Goal: Task Accomplishment & Management: Manage account settings

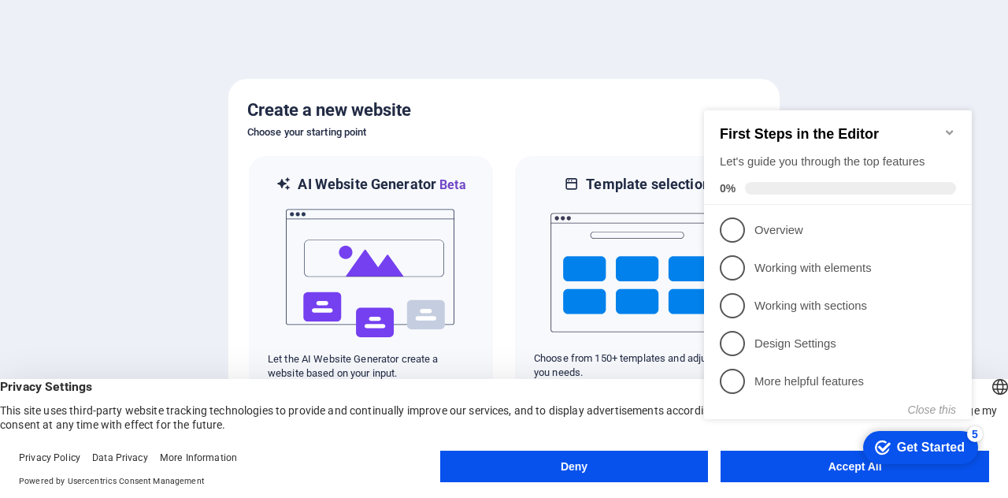
click at [951, 130] on icon "Minimize checklist" at bounding box center [949, 132] width 7 height 5
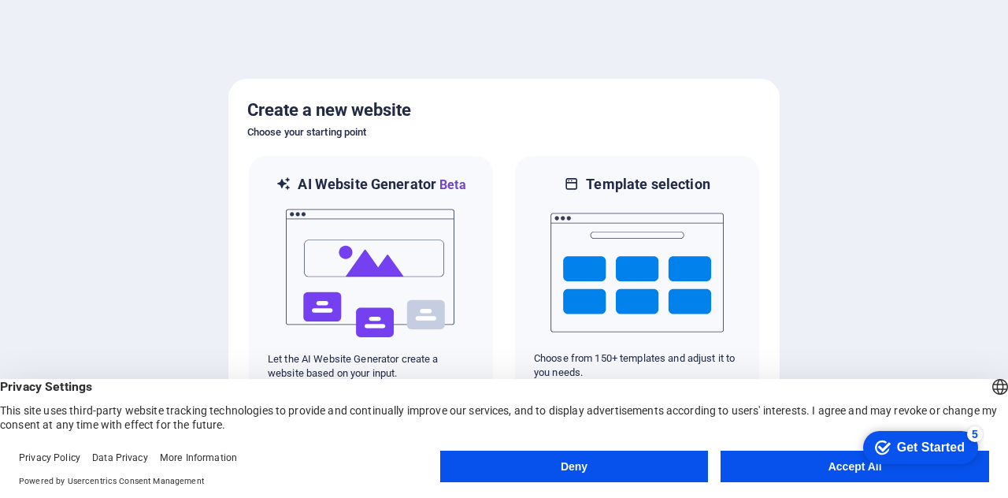
click at [807, 473] on button "Accept All" at bounding box center [854, 465] width 268 height 31
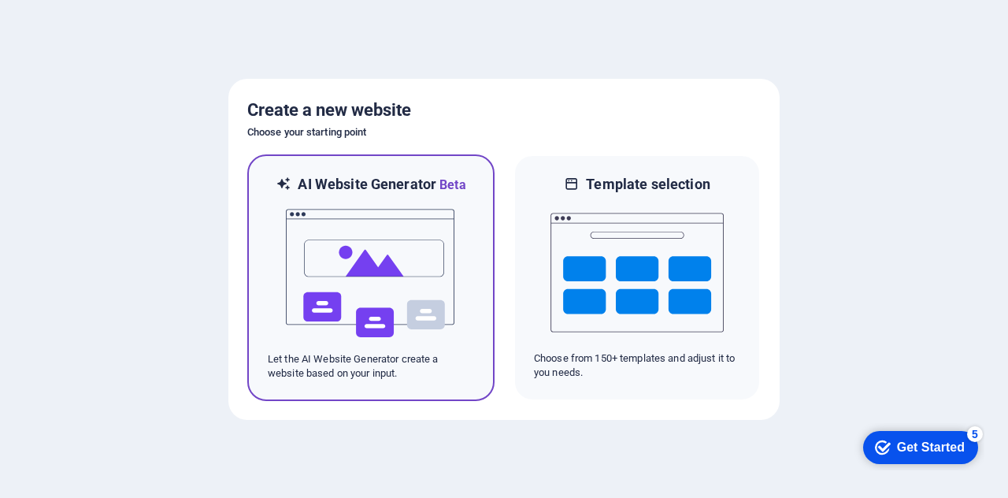
click at [442, 272] on img at bounding box center [370, 272] width 173 height 157
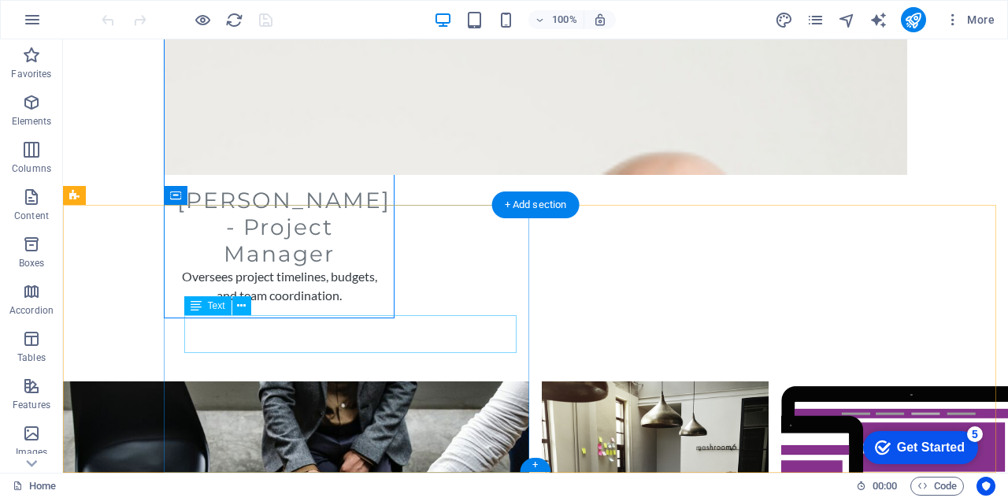
scroll to position [8835, 0]
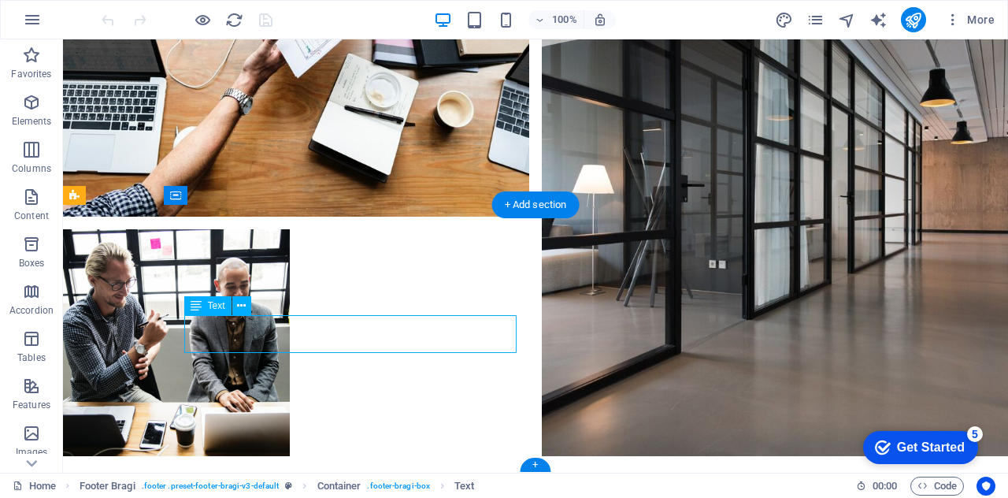
drag, startPoint x: 262, startPoint y: 344, endPoint x: 214, endPoint y: 328, distance: 50.8
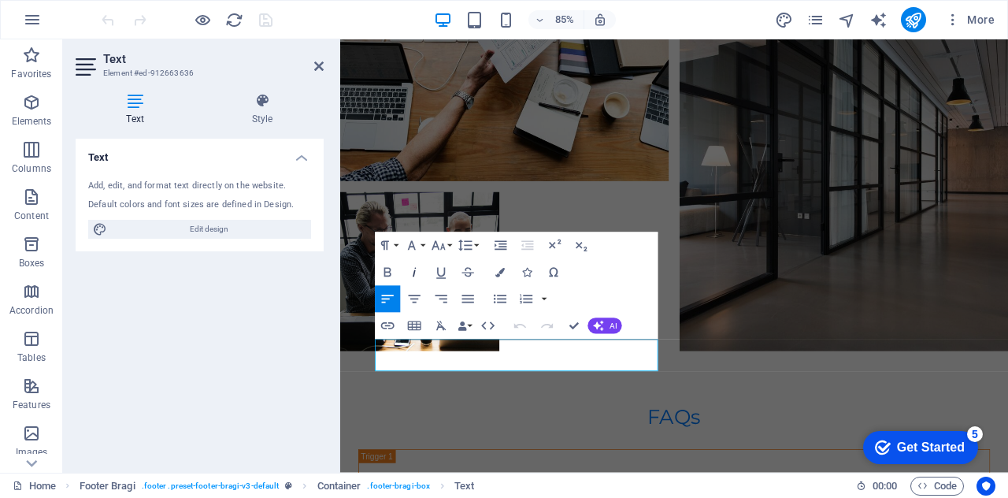
scroll to position [8704, 0]
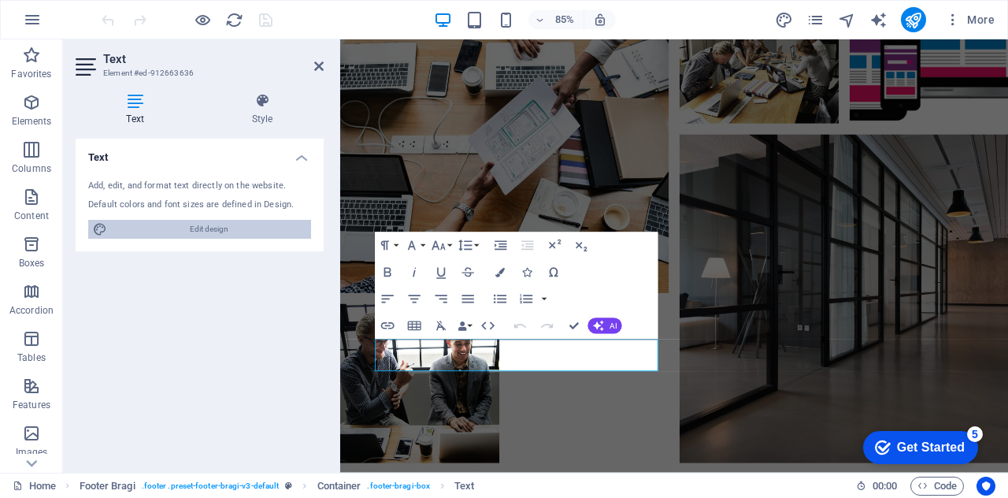
click at [233, 231] on span "Edit design" at bounding box center [209, 229] width 194 height 19
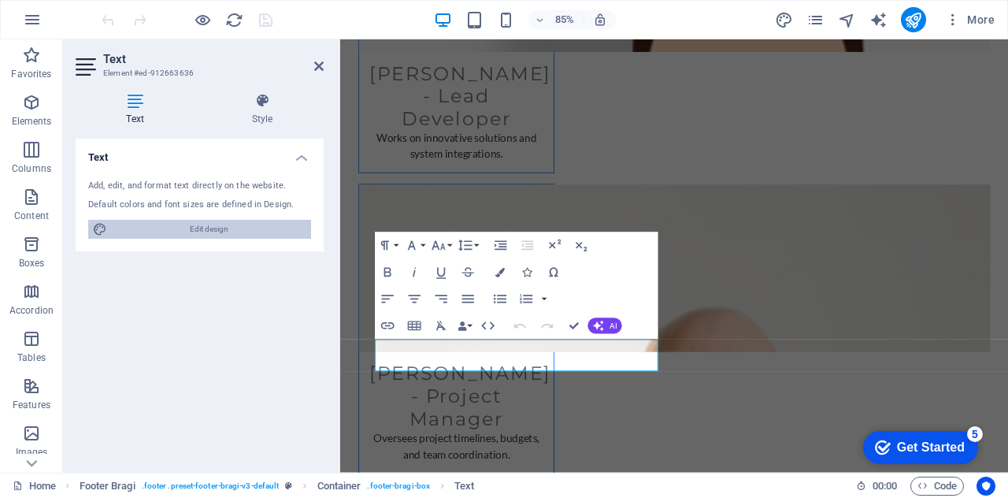
select select "px"
select select "200"
select select "px"
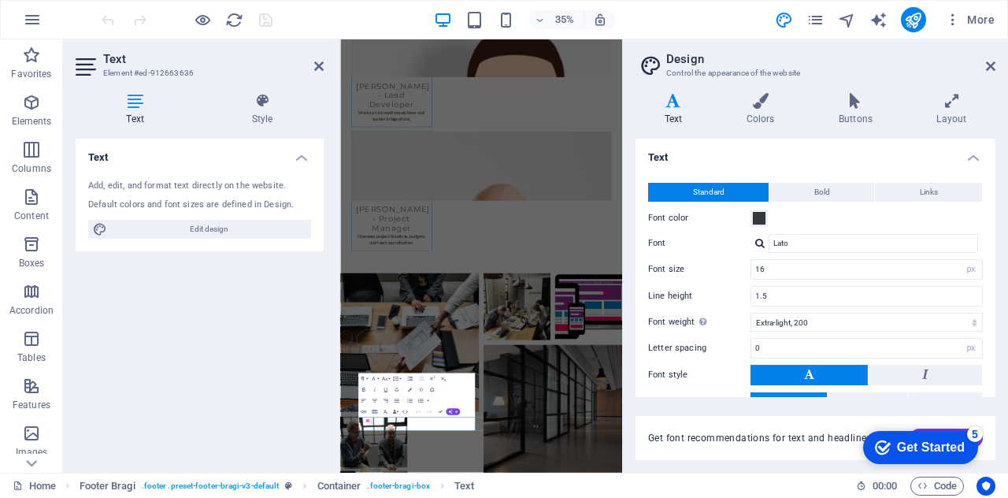
scroll to position [97, 0]
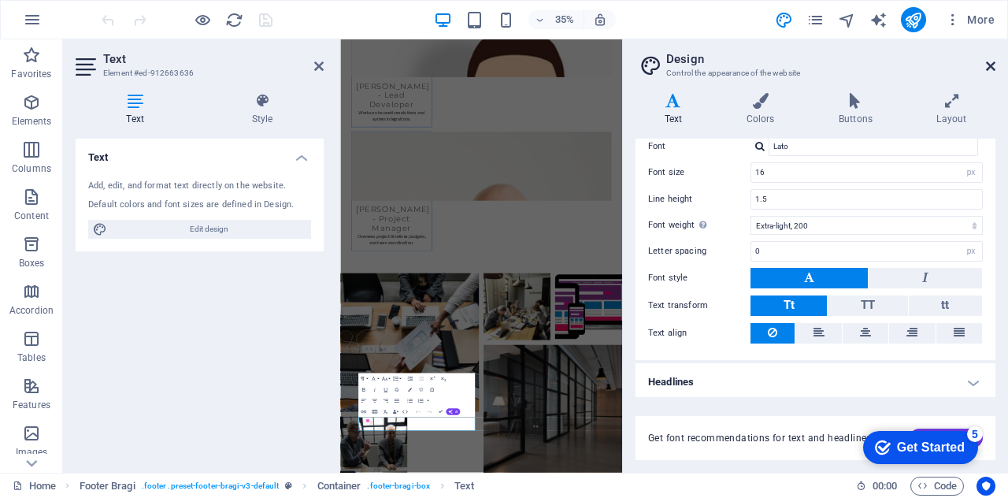
click at [994, 68] on icon at bounding box center [990, 66] width 9 height 13
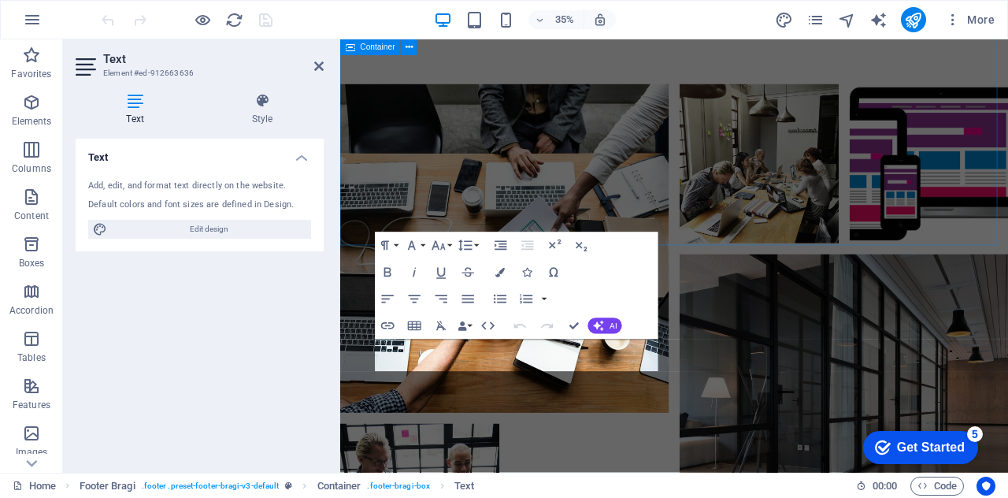
scroll to position [8704, 0]
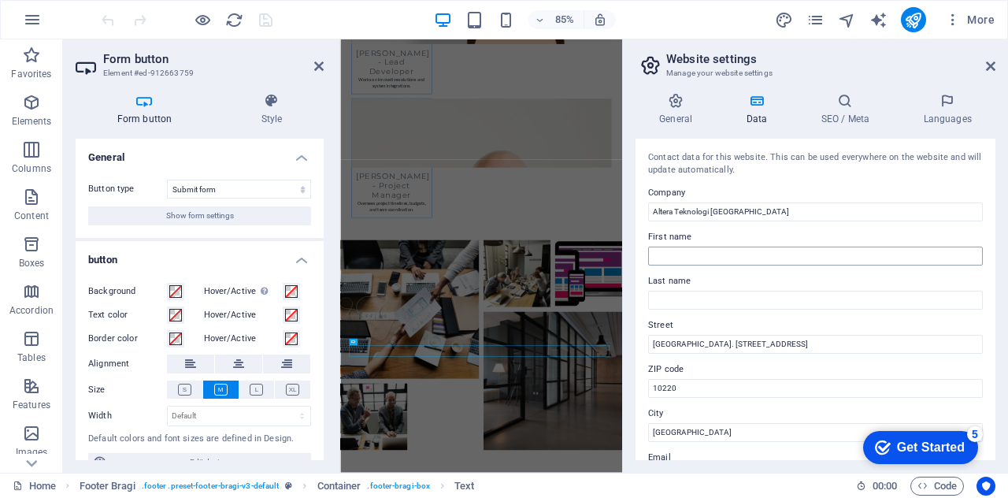
scroll to position [8610, 0]
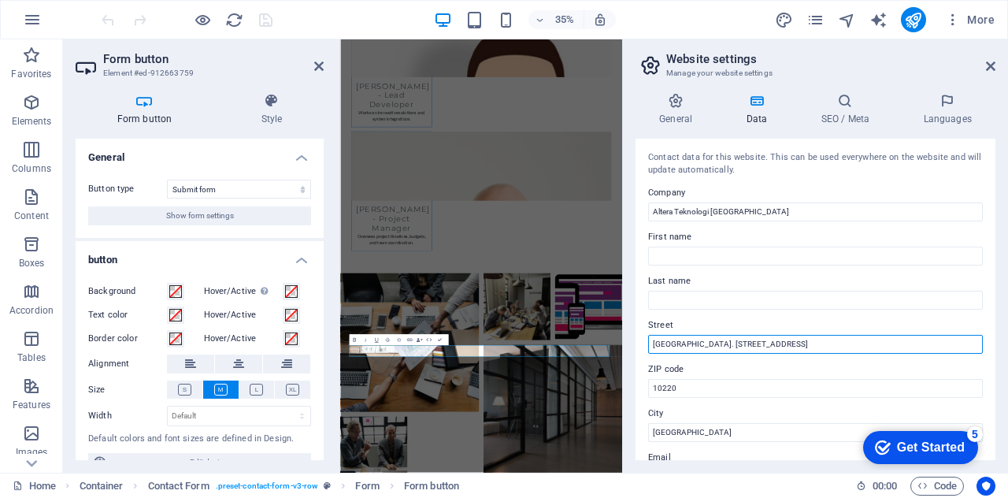
click at [779, 346] on input "[GEOGRAPHIC_DATA]. [STREET_ADDRESS]" at bounding box center [815, 344] width 335 height 19
click at [776, 350] on input "[GEOGRAPHIC_DATA]. [STREET_ADDRESS]" at bounding box center [815, 344] width 335 height 19
click at [791, 347] on input "[GEOGRAPHIC_DATA]. [STREET_ADDRESS]" at bounding box center [815, 344] width 335 height 19
drag, startPoint x: 1111, startPoint y: 385, endPoint x: 965, endPoint y: 394, distance: 145.9
drag, startPoint x: 767, startPoint y: 346, endPoint x: 640, endPoint y: 347, distance: 126.8
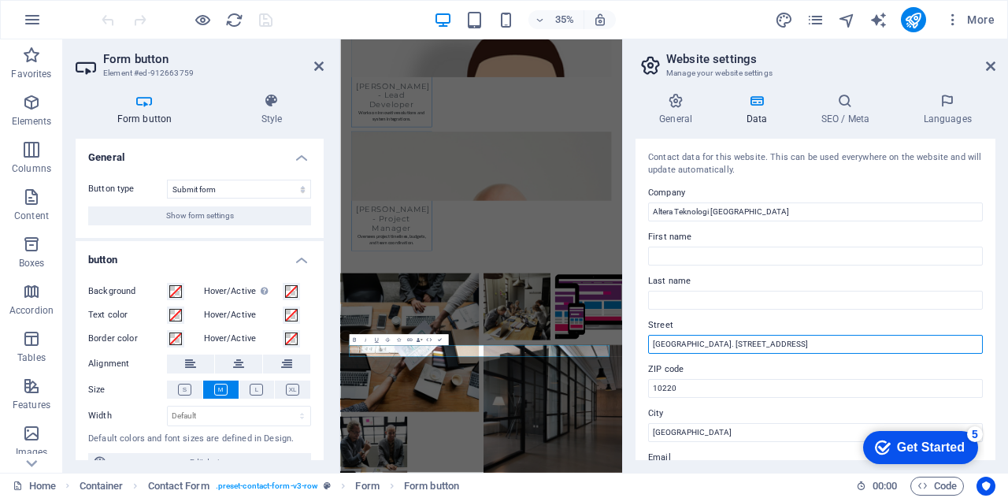
click at [642, 347] on div "Contact data for this website. This can be used everywhere on the website and w…" at bounding box center [815, 299] width 360 height 321
click at [640, 347] on div "Contact data for this website. This can be used everywhere on the website and w…" at bounding box center [815, 299] width 360 height 321
type input "[STREET_ADDRESS]"
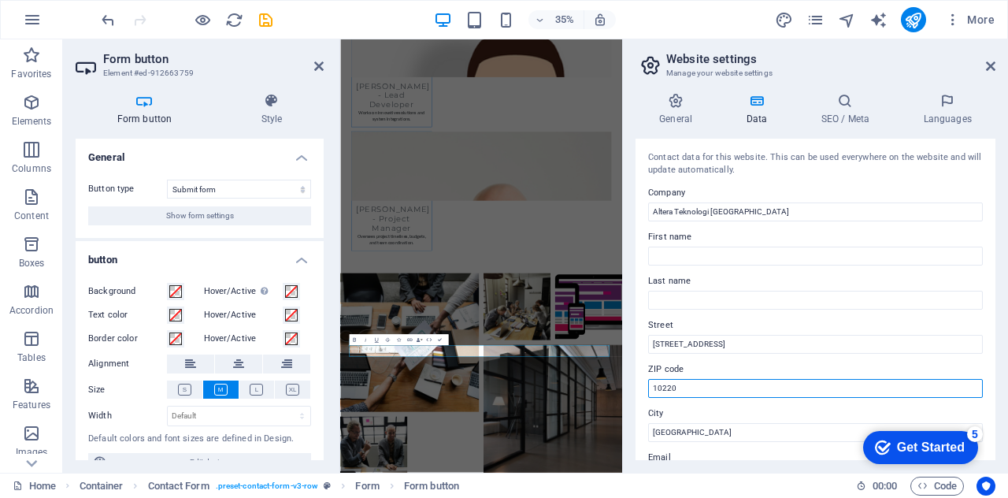
click at [685, 379] on input "10220" at bounding box center [815, 388] width 335 height 19
type input "12810"
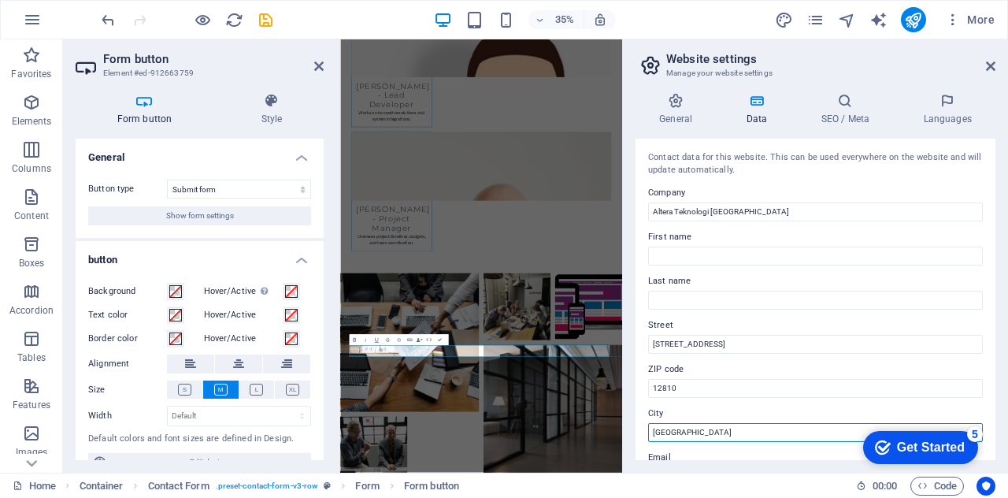
click at [742, 423] on input "[GEOGRAPHIC_DATA]" at bounding box center [815, 432] width 335 height 19
type input "J"
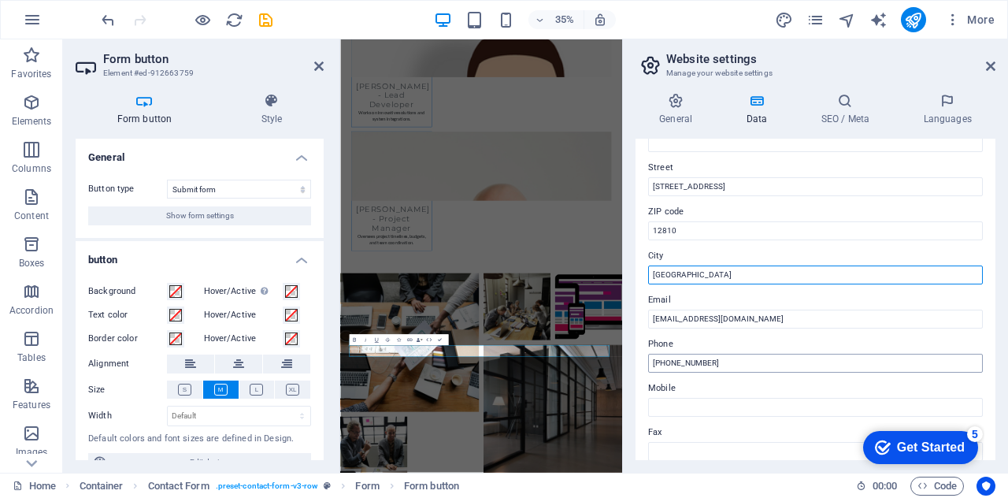
type input "[GEOGRAPHIC_DATA]"
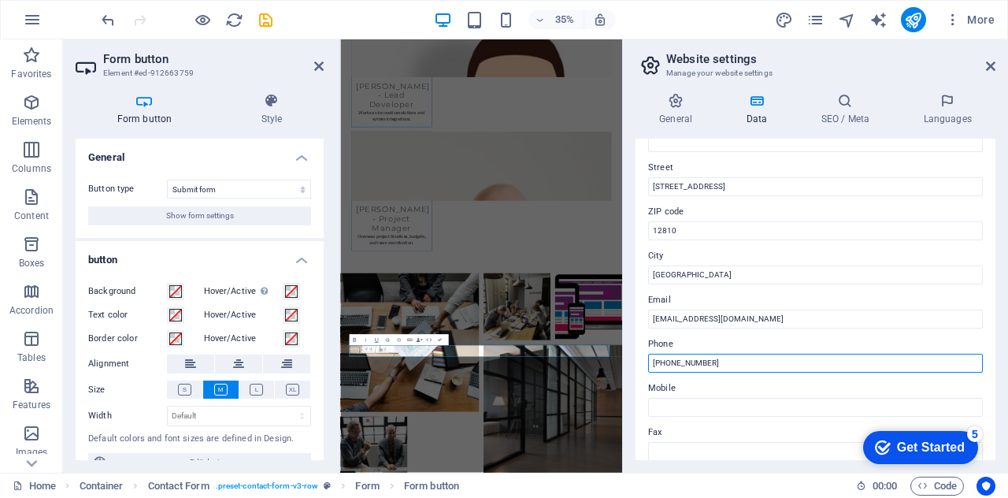
click at [797, 368] on input "[PHONE_NUMBER]" at bounding box center [815, 363] width 335 height 19
type input "[PHONE_NUMBER]"
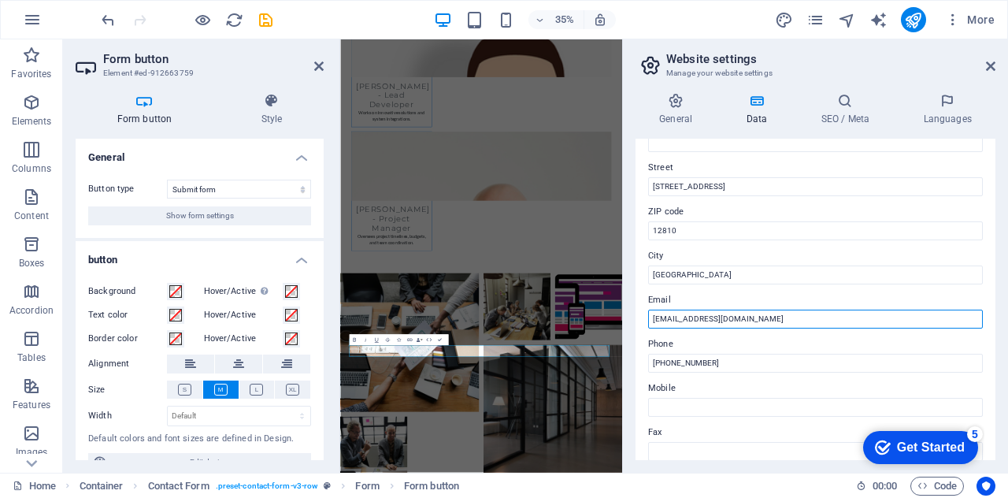
click at [756, 316] on input "[EMAIL_ADDRESS][DOMAIN_NAME]" at bounding box center [815, 318] width 335 height 19
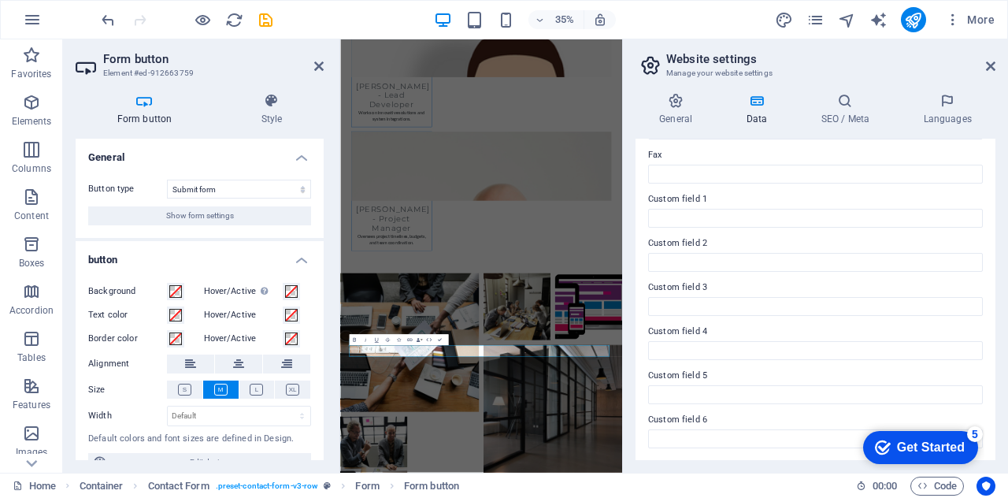
type input "[EMAIL_ADDRESS][DOMAIN_NAME]"
click at [943, 446] on div "Get Started" at bounding box center [931, 447] width 68 height 14
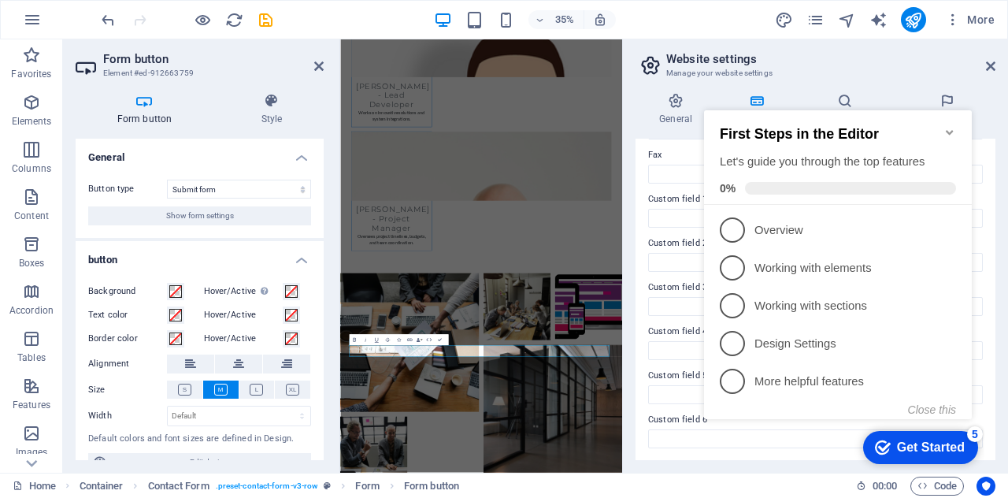
click at [950, 130] on icon "Minimize checklist" at bounding box center [949, 132] width 7 height 5
click at [950, 125] on div "checkmark Get Started 5 First Steps in the Editor Let's guide you through the t…" at bounding box center [841, 279] width 287 height 382
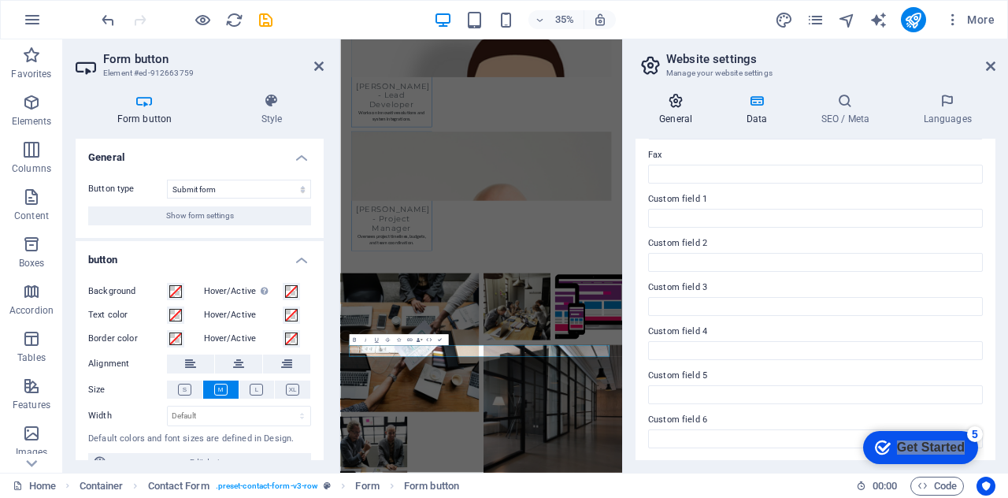
click at [669, 107] on icon at bounding box center [675, 101] width 80 height 16
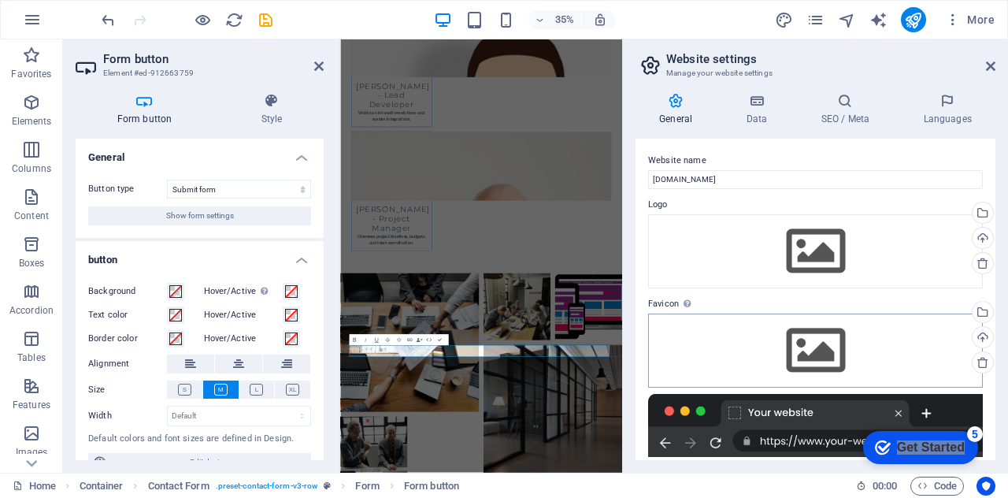
scroll to position [215, 0]
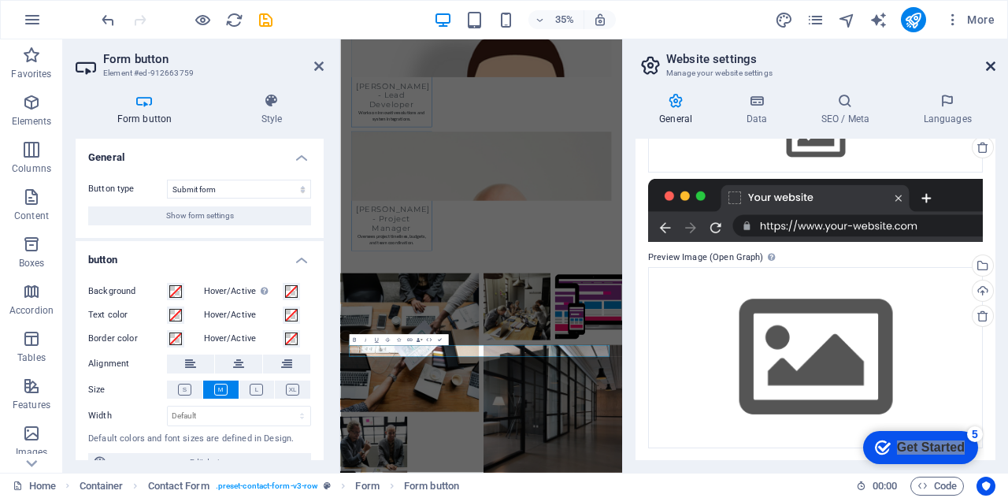
click at [994, 68] on icon at bounding box center [990, 66] width 9 height 13
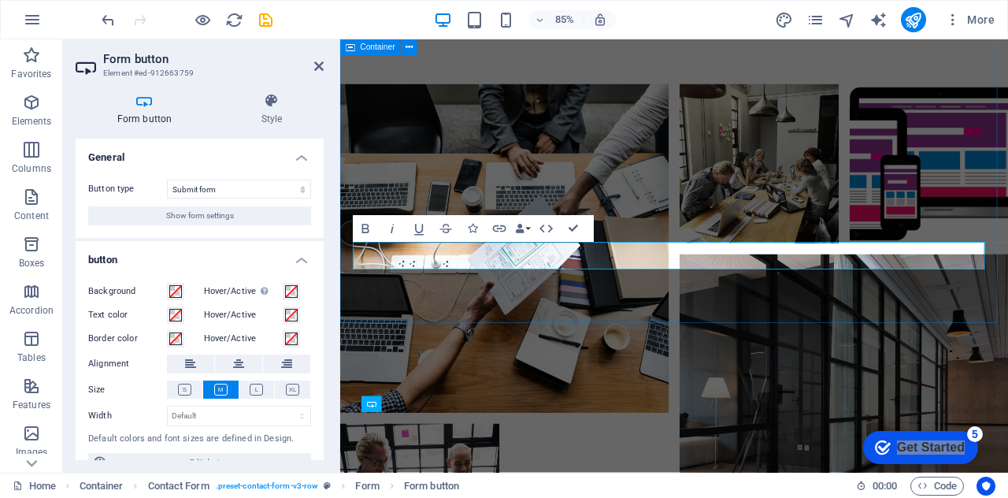
scroll to position [8612, 0]
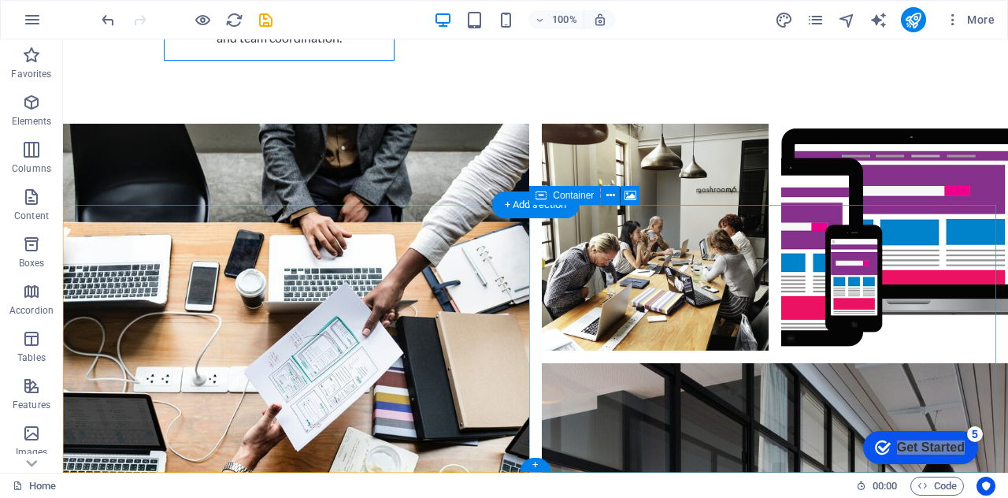
scroll to position [8835, 0]
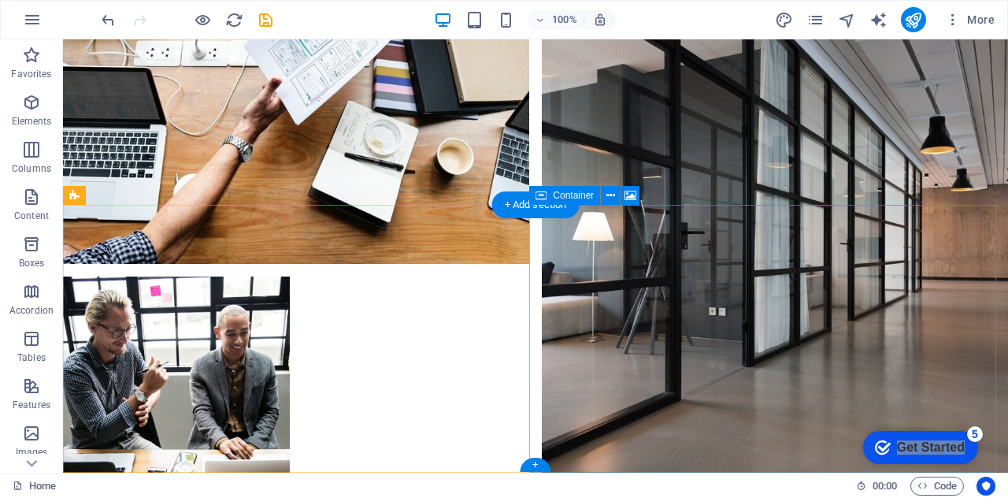
select select "px"
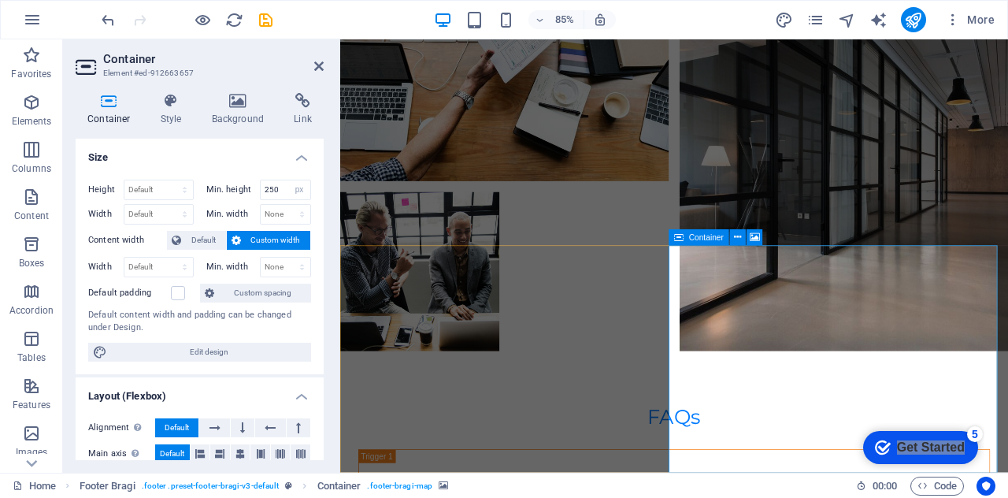
scroll to position [8704, 0]
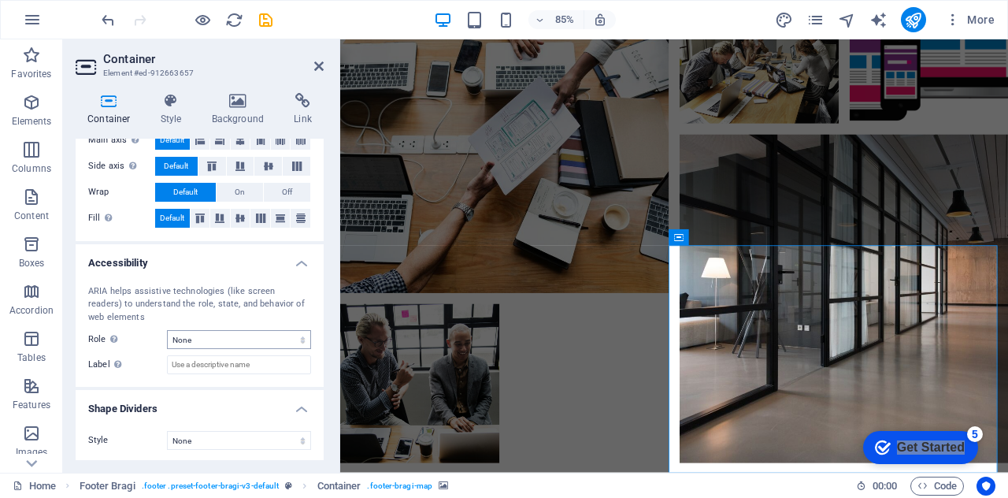
scroll to position [0, 0]
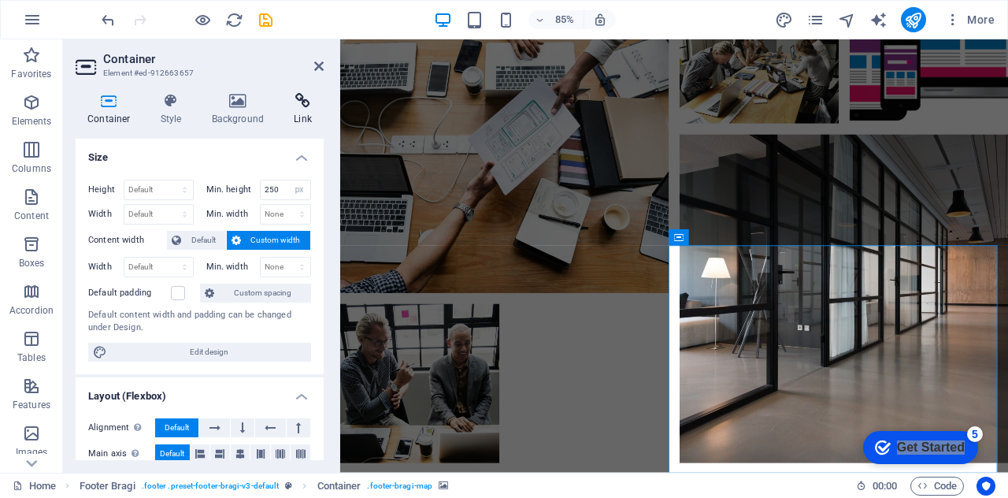
click at [320, 102] on icon at bounding box center [303, 101] width 42 height 16
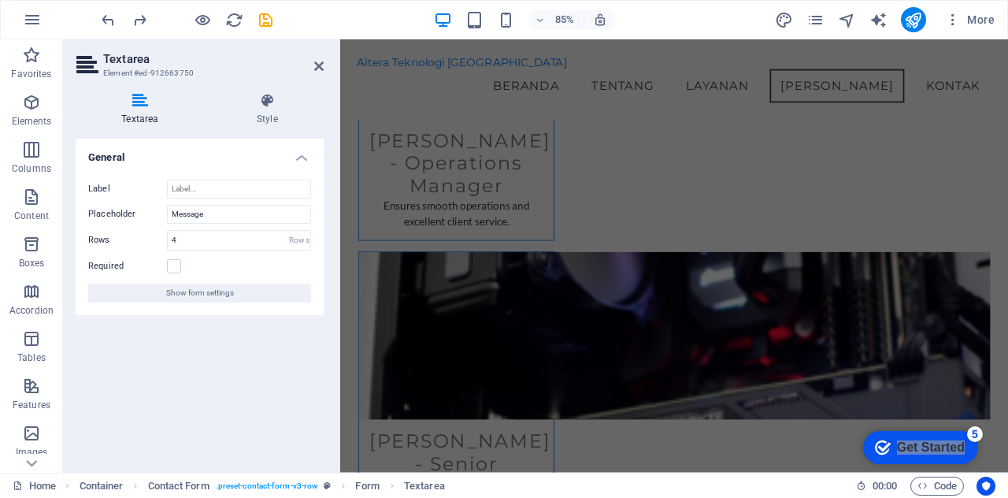
scroll to position [6610, 0]
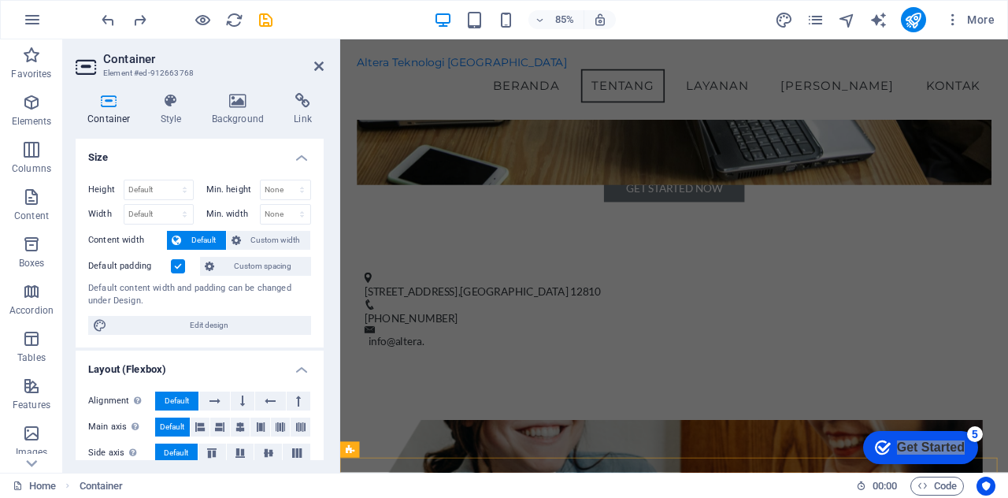
scroll to position [0, 0]
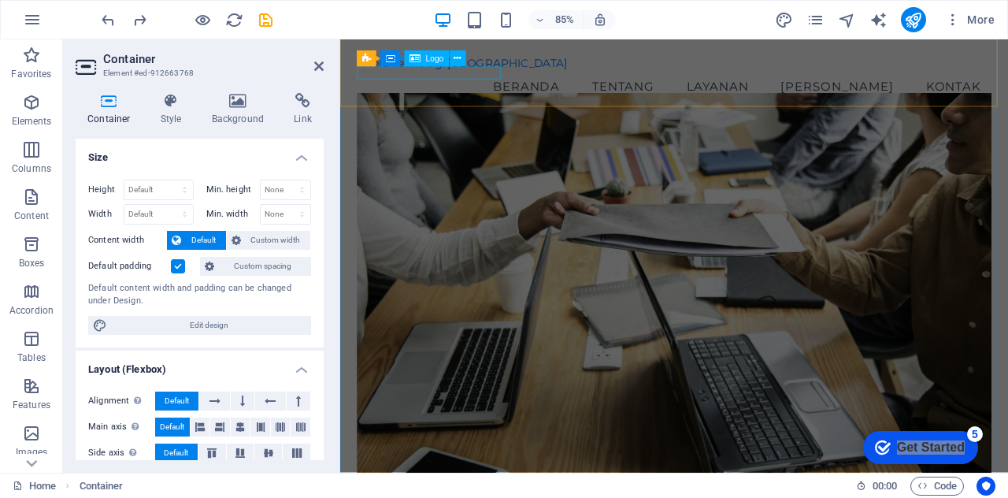
click at [435, 76] on div "Altera Teknologi [GEOGRAPHIC_DATA]" at bounding box center [733, 68] width 746 height 16
select select "px"
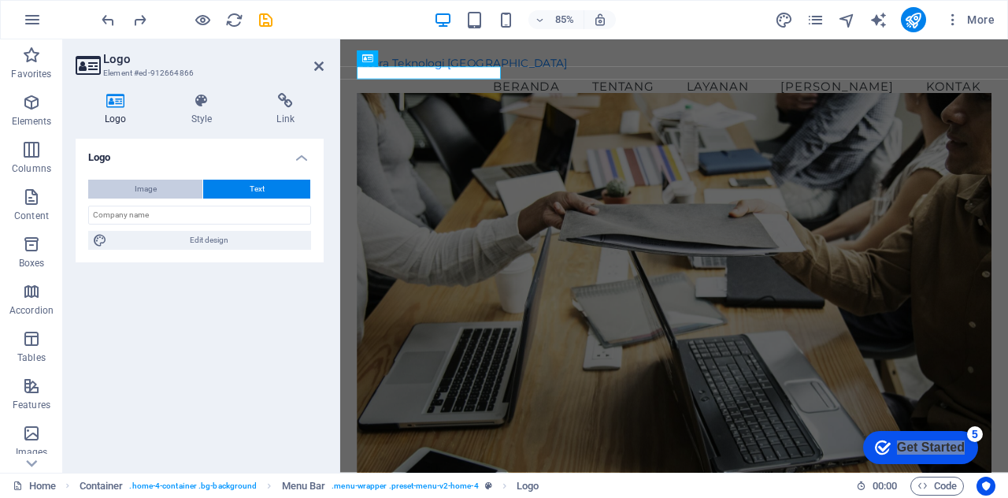
click at [138, 185] on span "Image" at bounding box center [146, 189] width 22 height 19
select select "DISABLED_OPTION_VALUE"
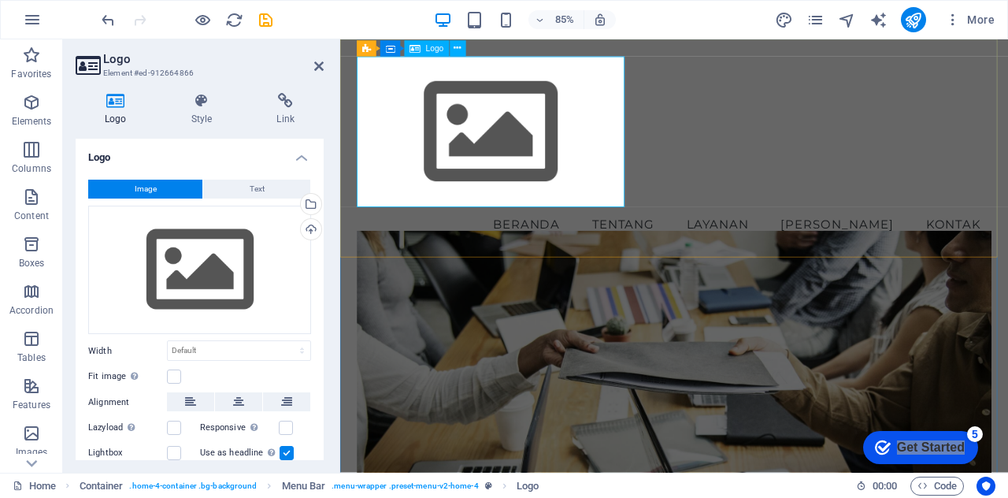
click at [530, 157] on div at bounding box center [733, 148] width 746 height 177
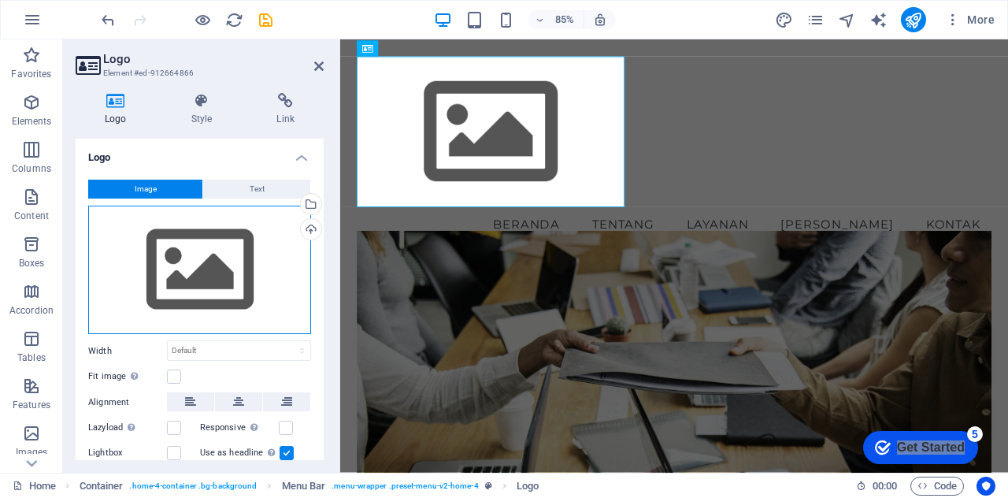
click at [209, 286] on div "Drag files here, click to choose files or select files from Files or our free s…" at bounding box center [199, 269] width 223 height 129
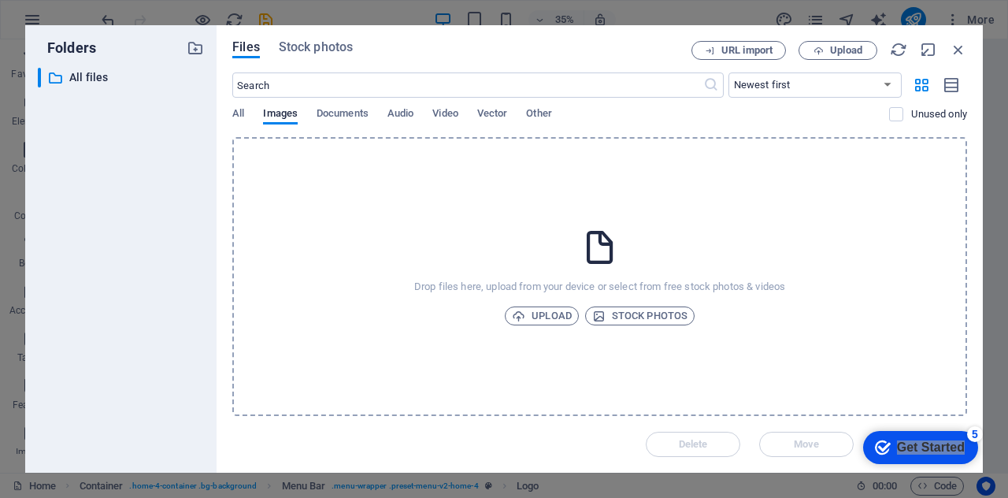
drag, startPoint x: 513, startPoint y: 240, endPoint x: 566, endPoint y: 256, distance: 55.8
click at [566, 256] on div "Drop files here, upload from your device or select from free stock photos & vid…" at bounding box center [599, 276] width 735 height 279
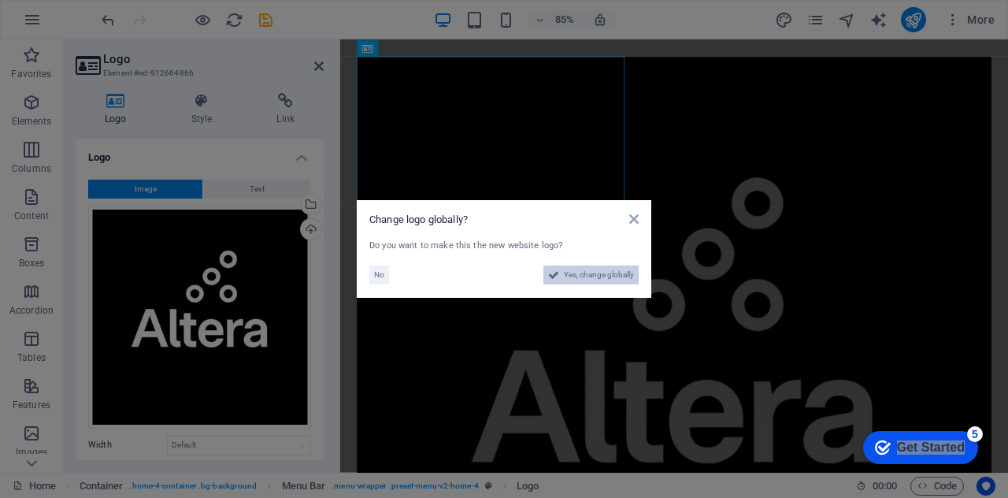
click at [608, 280] on span "Yes, change globally" at bounding box center [599, 274] width 70 height 19
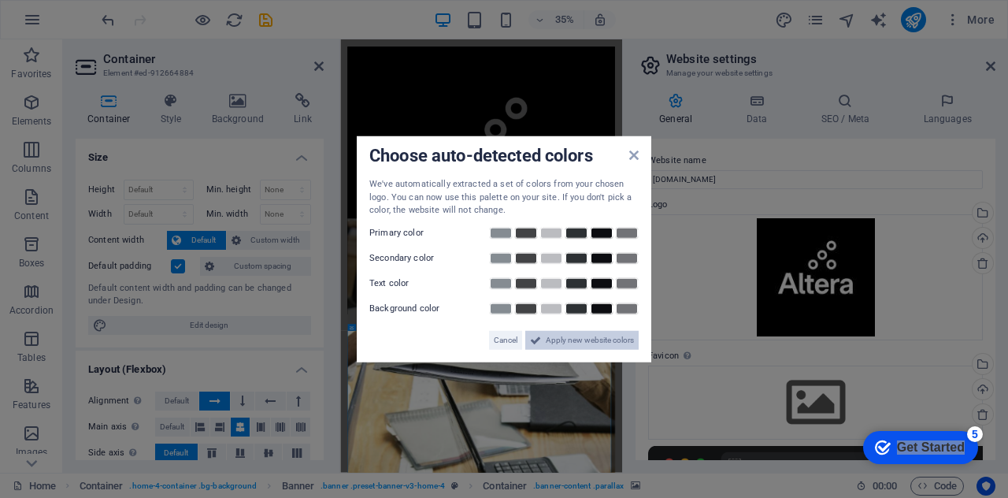
click at [609, 339] on span "Apply new website colors" at bounding box center [590, 339] width 88 height 19
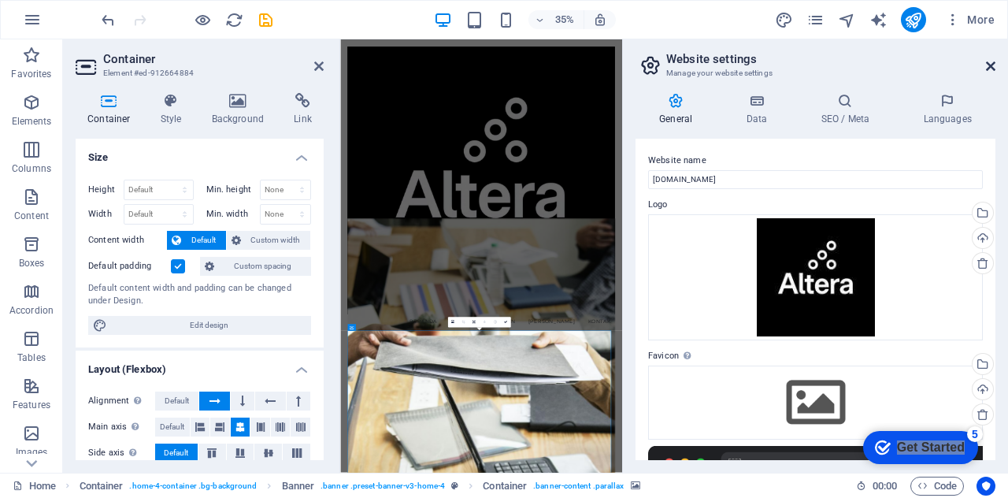
click at [989, 63] on icon at bounding box center [990, 66] width 9 height 13
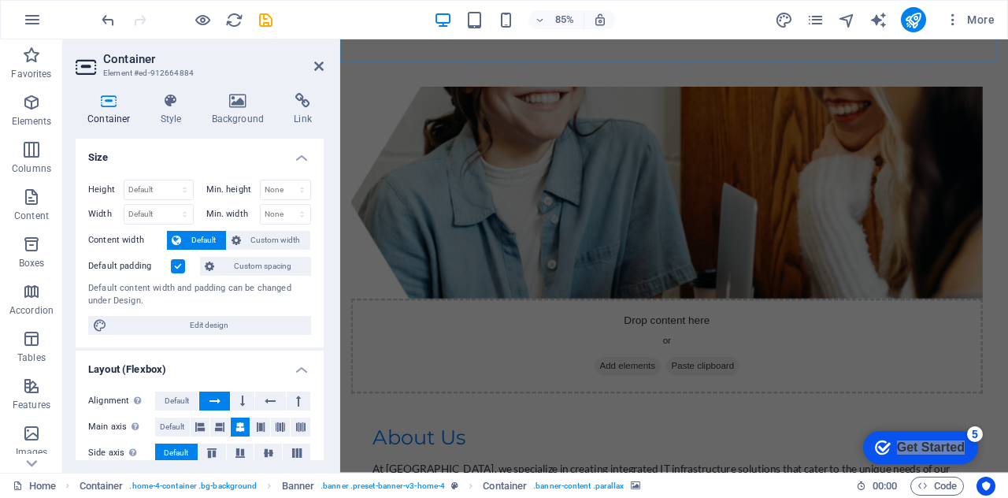
scroll to position [2519, 0]
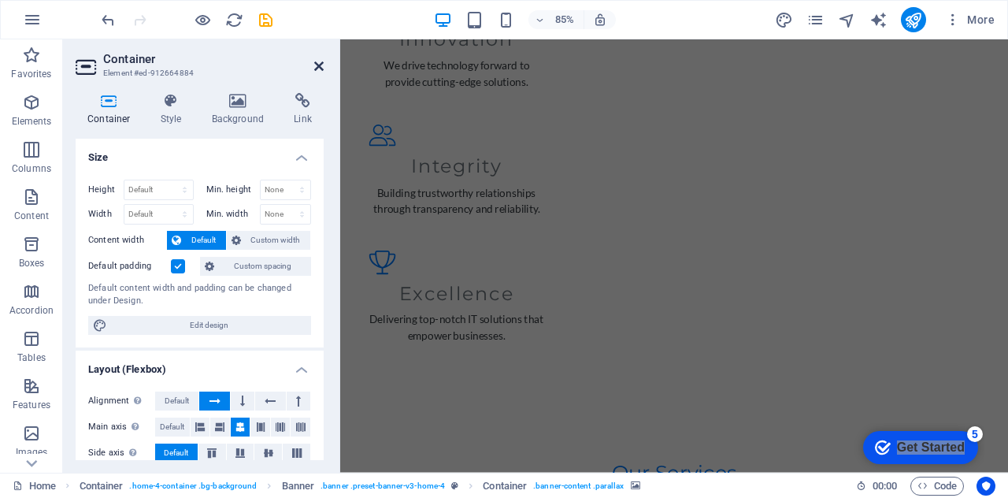
click at [318, 70] on icon at bounding box center [318, 66] width 9 height 13
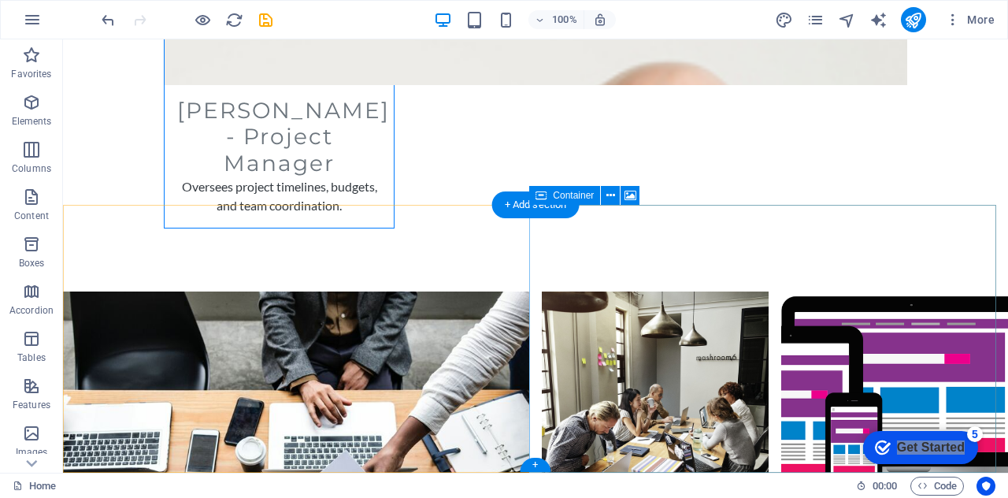
scroll to position [9642, 0]
